Goal: Check status

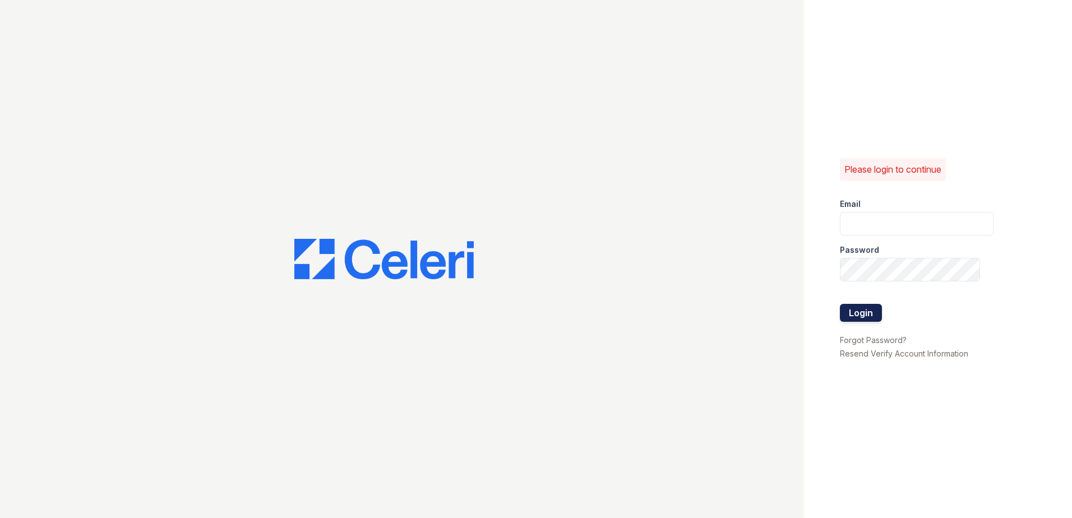
type input "[PERSON_NAME][EMAIL_ADDRESS][PERSON_NAME][DOMAIN_NAME]"
click at [872, 309] on button "Login" at bounding box center [861, 313] width 42 height 18
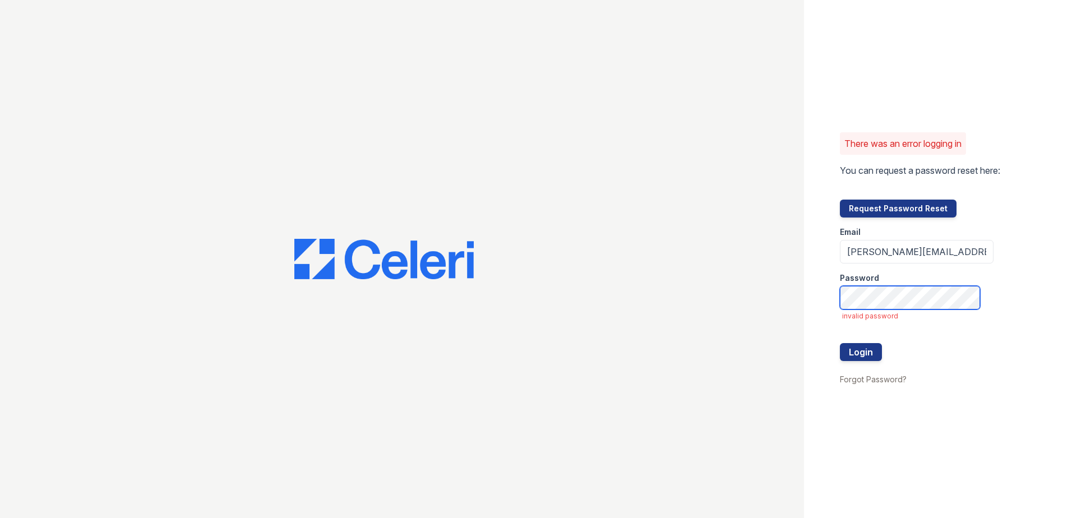
click at [789, 298] on div "There was an error logging in You can request a password reset here: Request Pa…" at bounding box center [536, 259] width 1072 height 518
click at [800, 298] on div "There was an error logging in You can request a password reset here: Request Pa…" at bounding box center [536, 259] width 1072 height 518
click at [845, 355] on button "Login" at bounding box center [861, 352] width 42 height 18
click at [818, 304] on div "There was an error logging in You can request a password reset here: Request Pa…" at bounding box center [938, 259] width 268 height 518
click at [857, 350] on button "Login" at bounding box center [861, 352] width 42 height 18
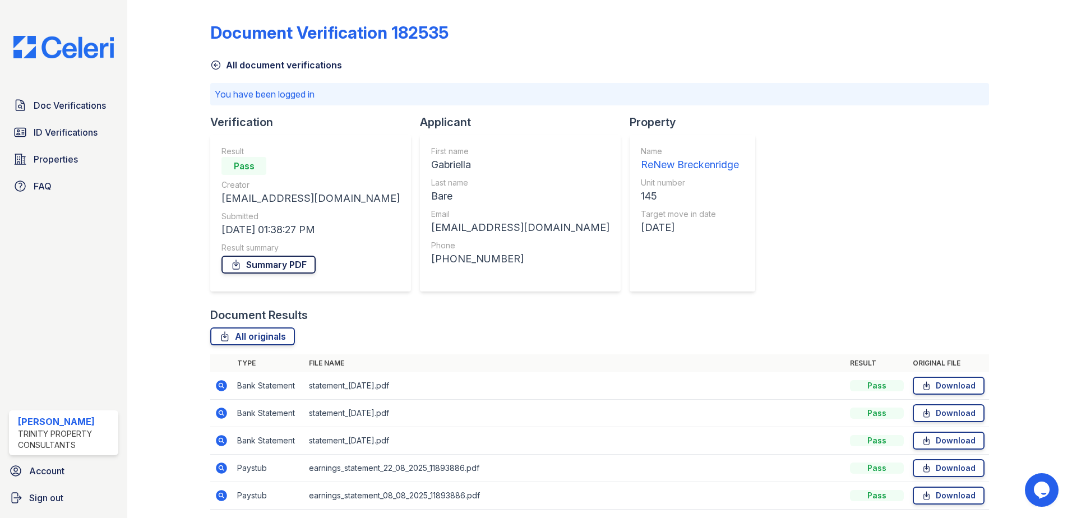
click at [267, 272] on link "Summary PDF" at bounding box center [268, 265] width 94 height 18
click at [84, 108] on span "Doc Verifications" at bounding box center [70, 105] width 72 height 13
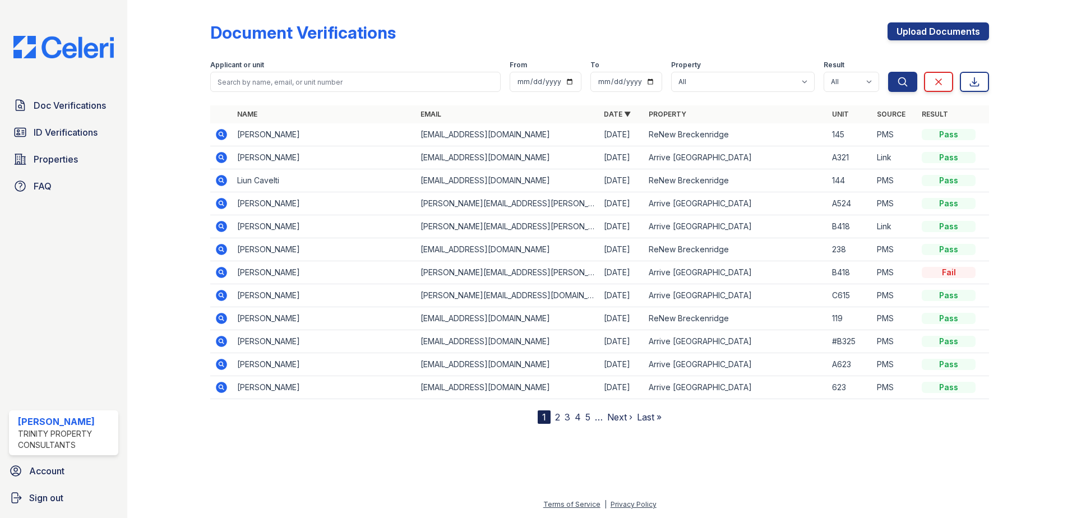
click at [220, 181] on icon at bounding box center [220, 179] width 3 height 3
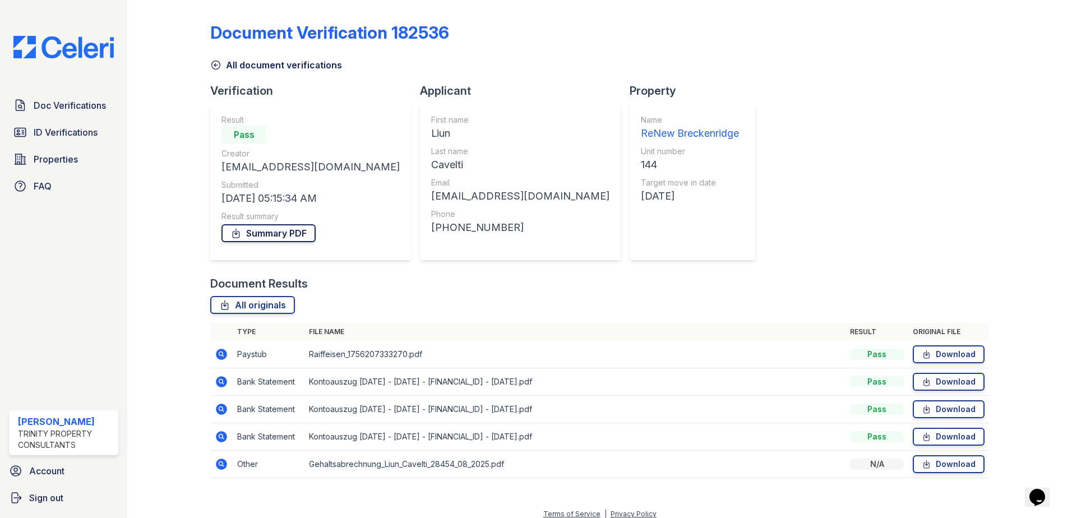
click at [304, 232] on link "Summary PDF" at bounding box center [268, 233] width 94 height 18
